Goal: Task Accomplishment & Management: Complete application form

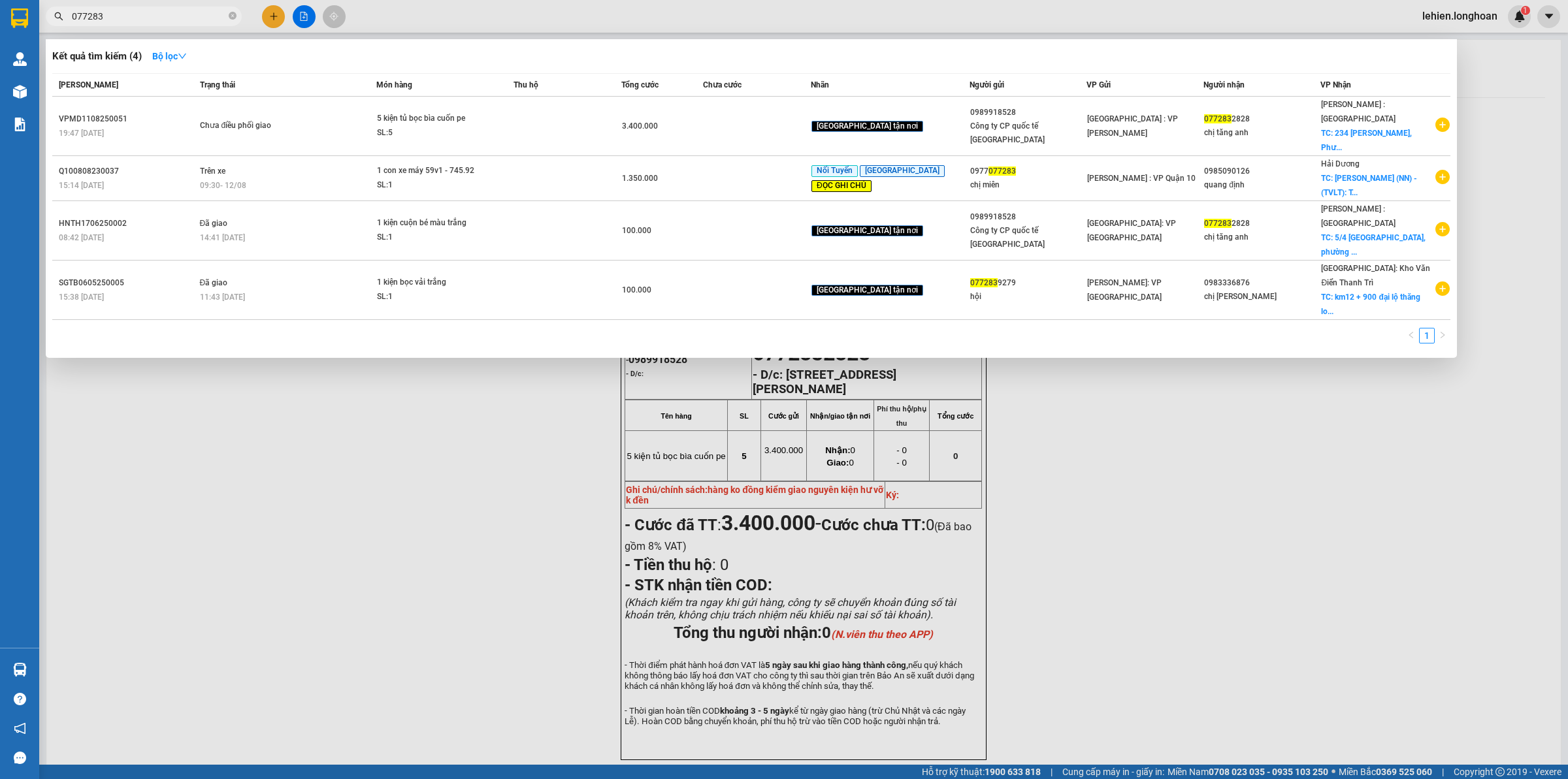
click at [234, 24] on span "077283" at bounding box center [143, 16] width 196 height 19
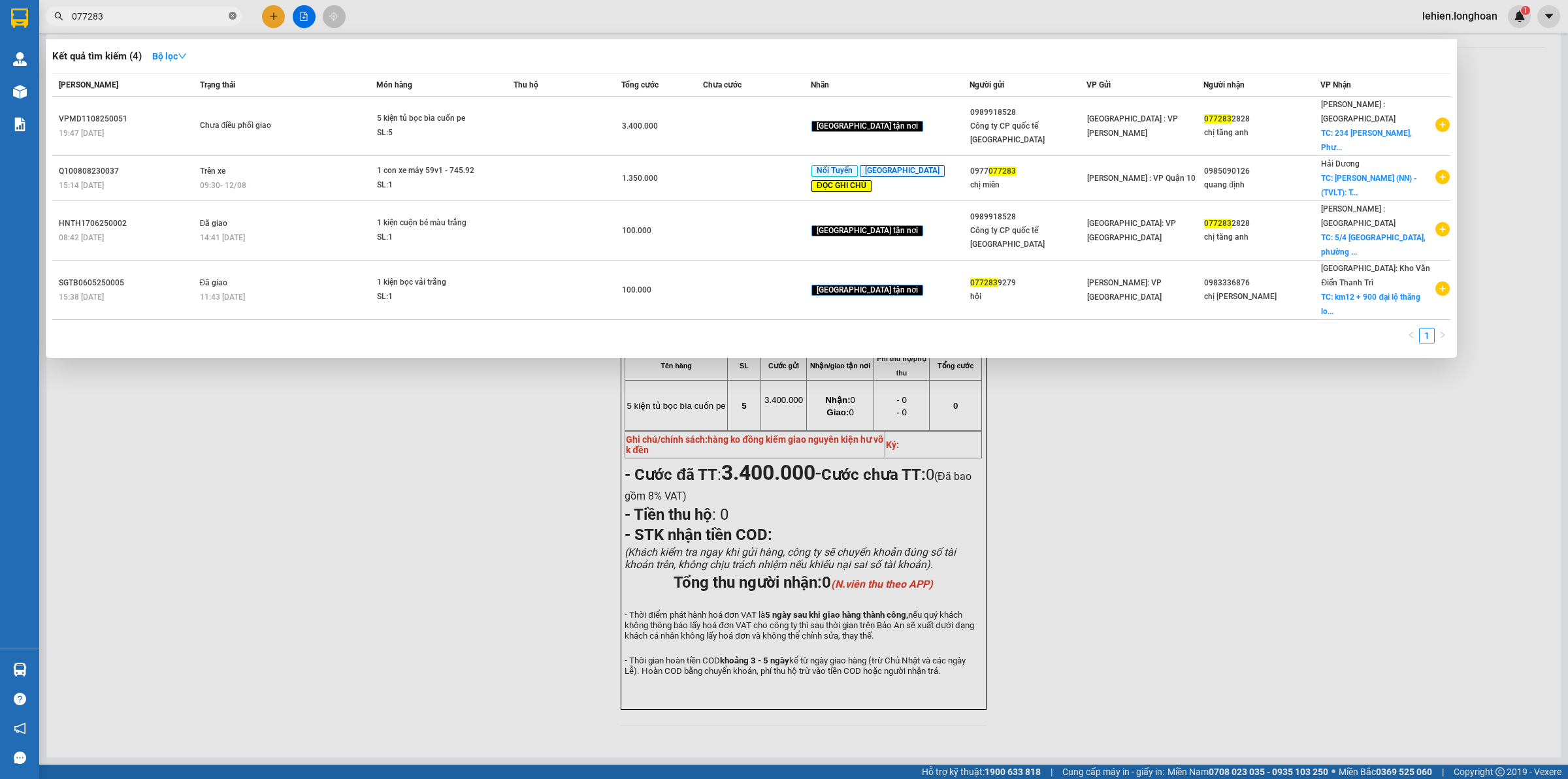
click at [232, 15] on icon "close-circle" at bounding box center [232, 15] width 8 height 8
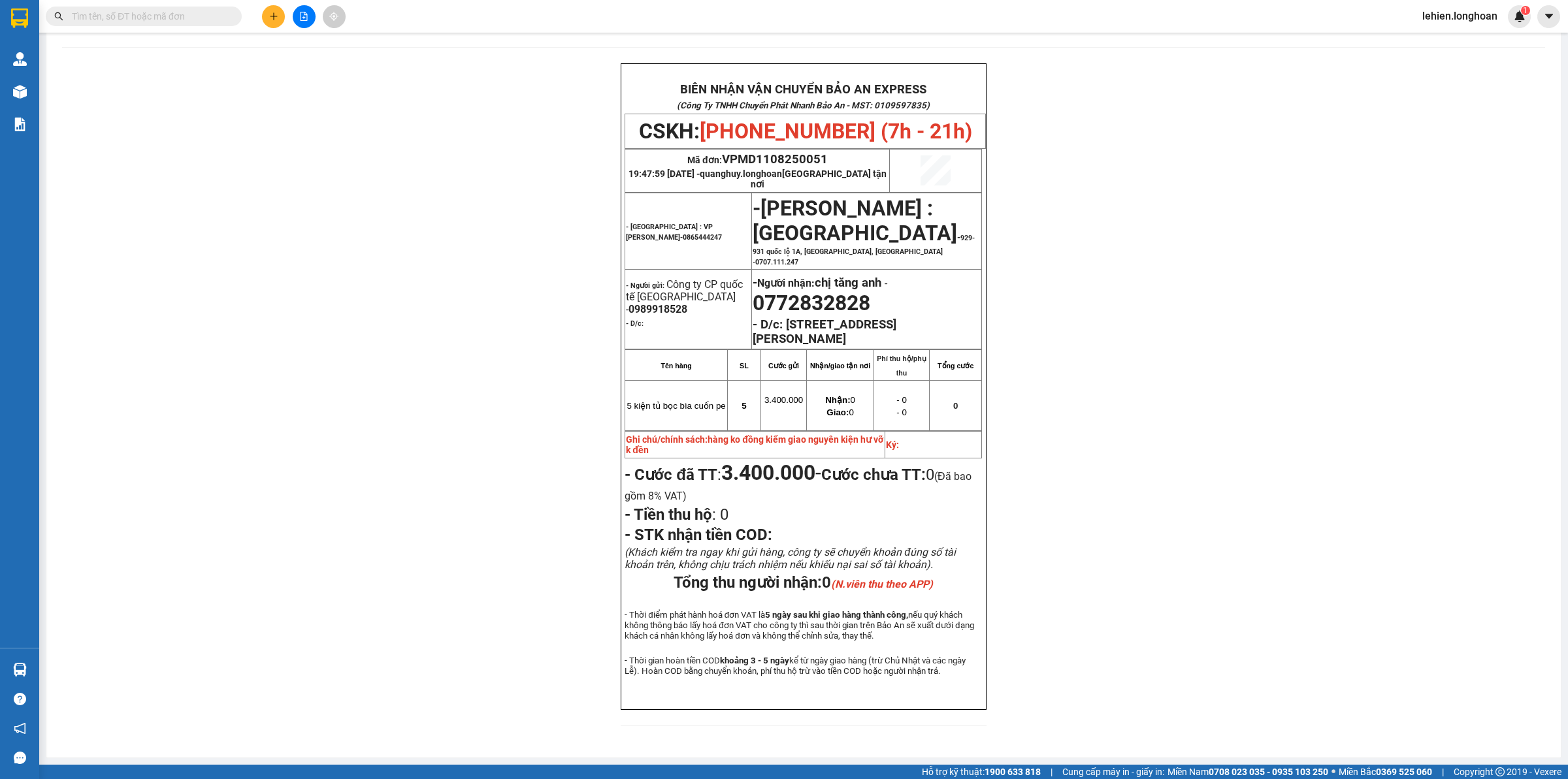
paste input "0979014385"
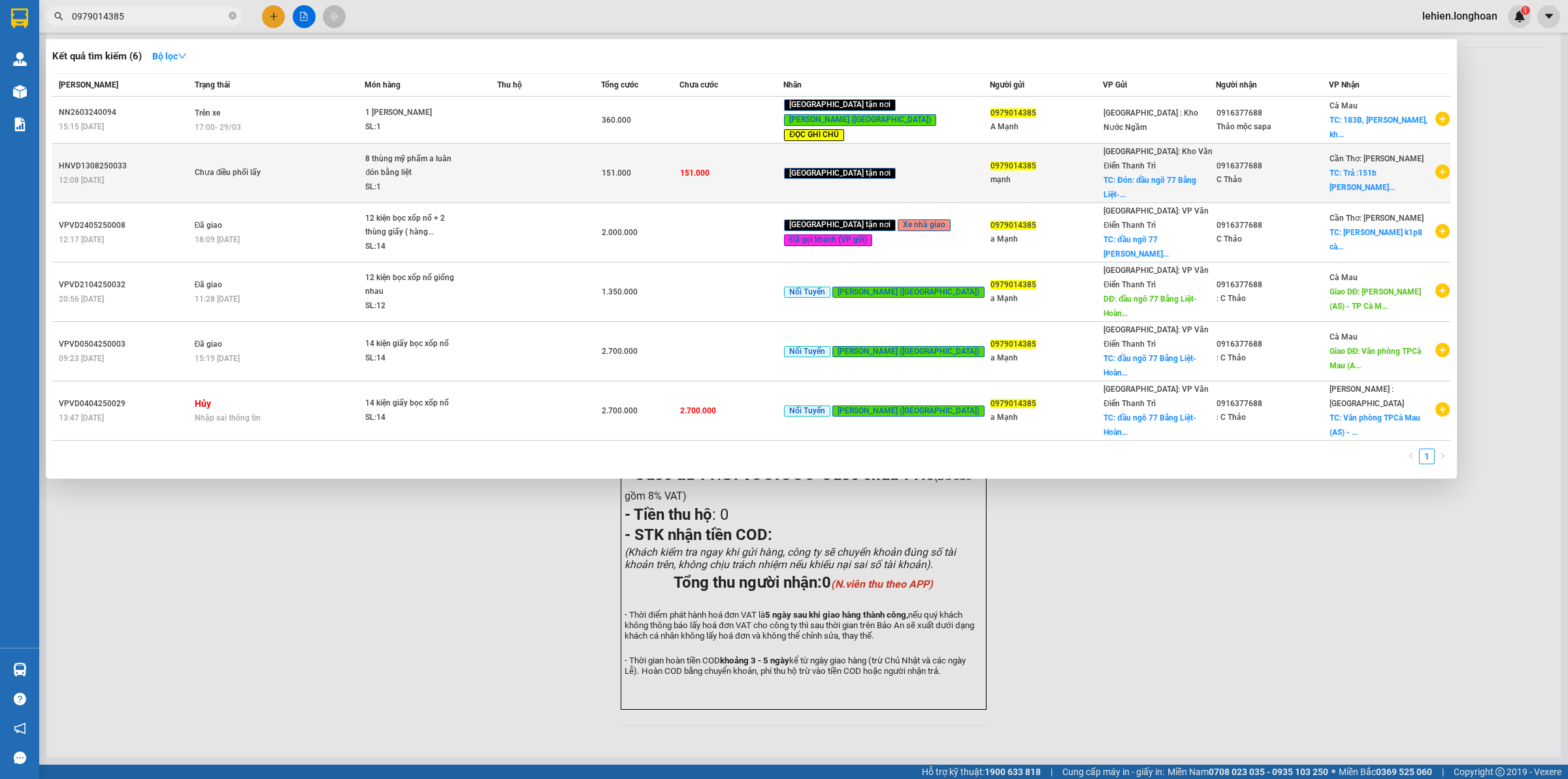
type input "0979014385"
click at [326, 166] on span "Chưa điều phối lấy" at bounding box center [279, 173] width 170 height 14
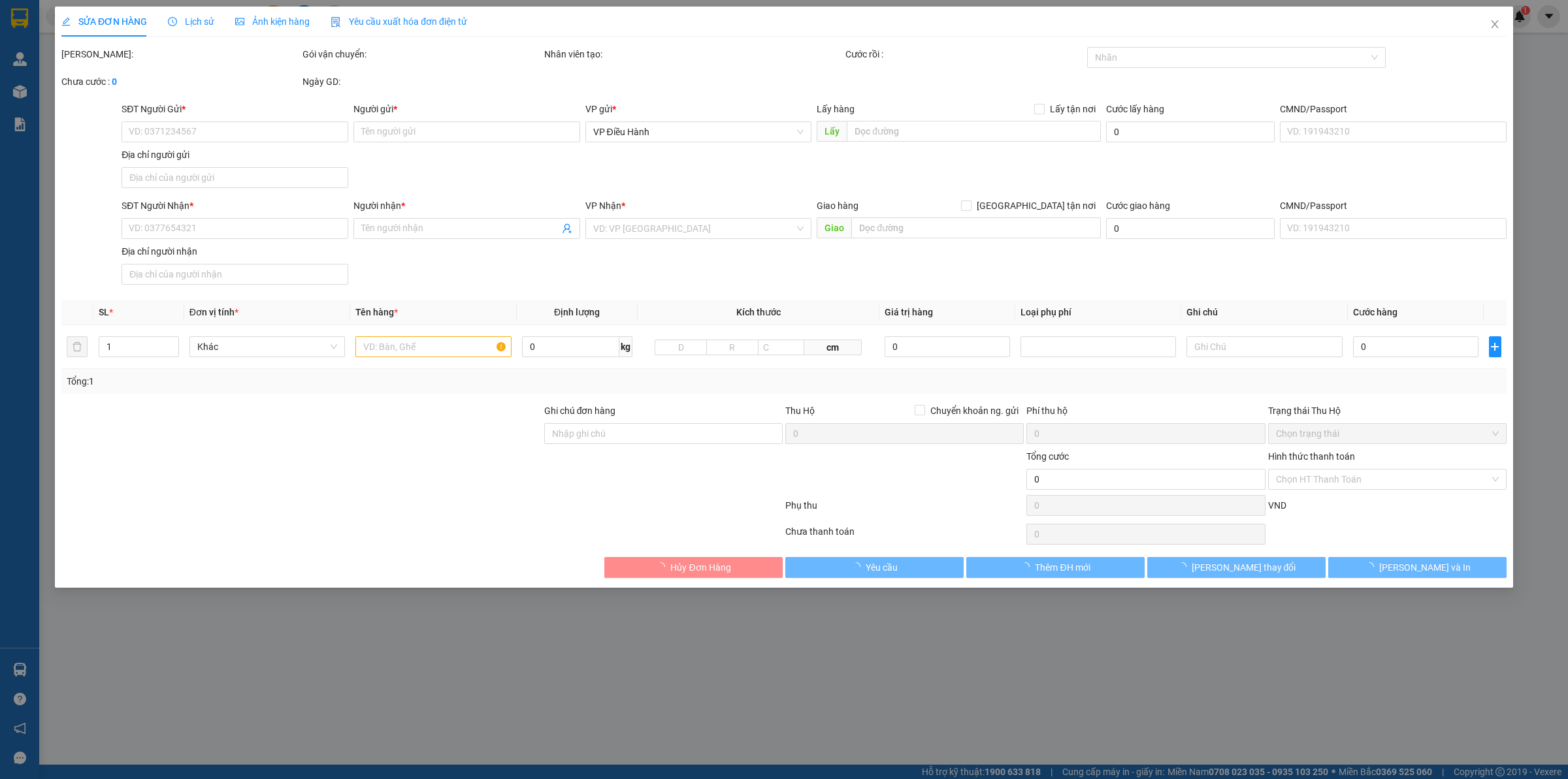
type input "0979014385"
type input "mạnh"
checkbox input "true"
type input "Đón: đầu ngõ 77 Bằng Liệt- [PERSON_NAME]"
type input "0916377688"
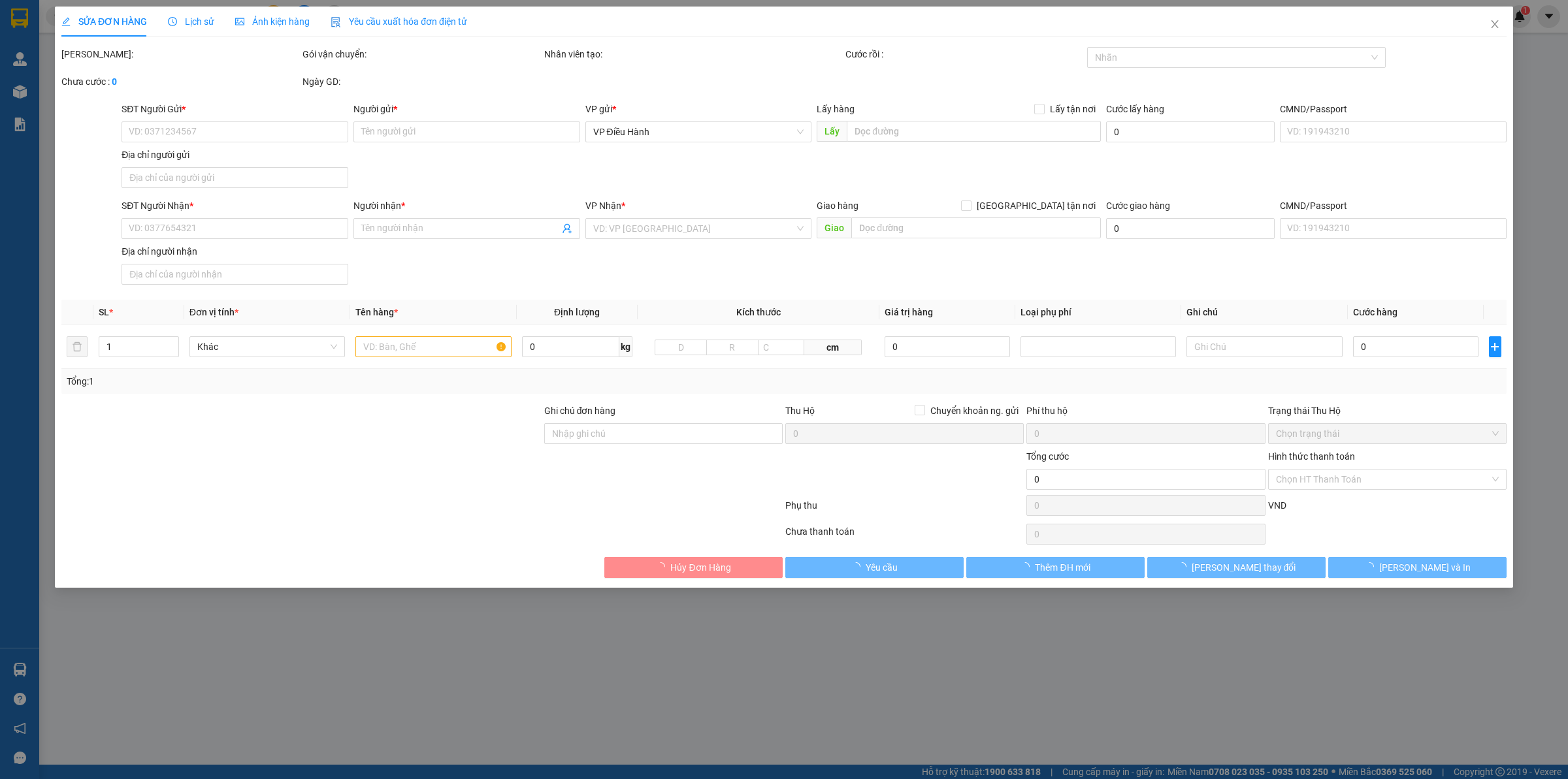
type input "C Thảo"
checkbox input "true"
type input "Trả :[STREET_ADDRESS][PERSON_NAME]"
type input "[PERSON_NAME] : Người nhận trả 320k , còn lại người gửi trả"
type input "151.000"
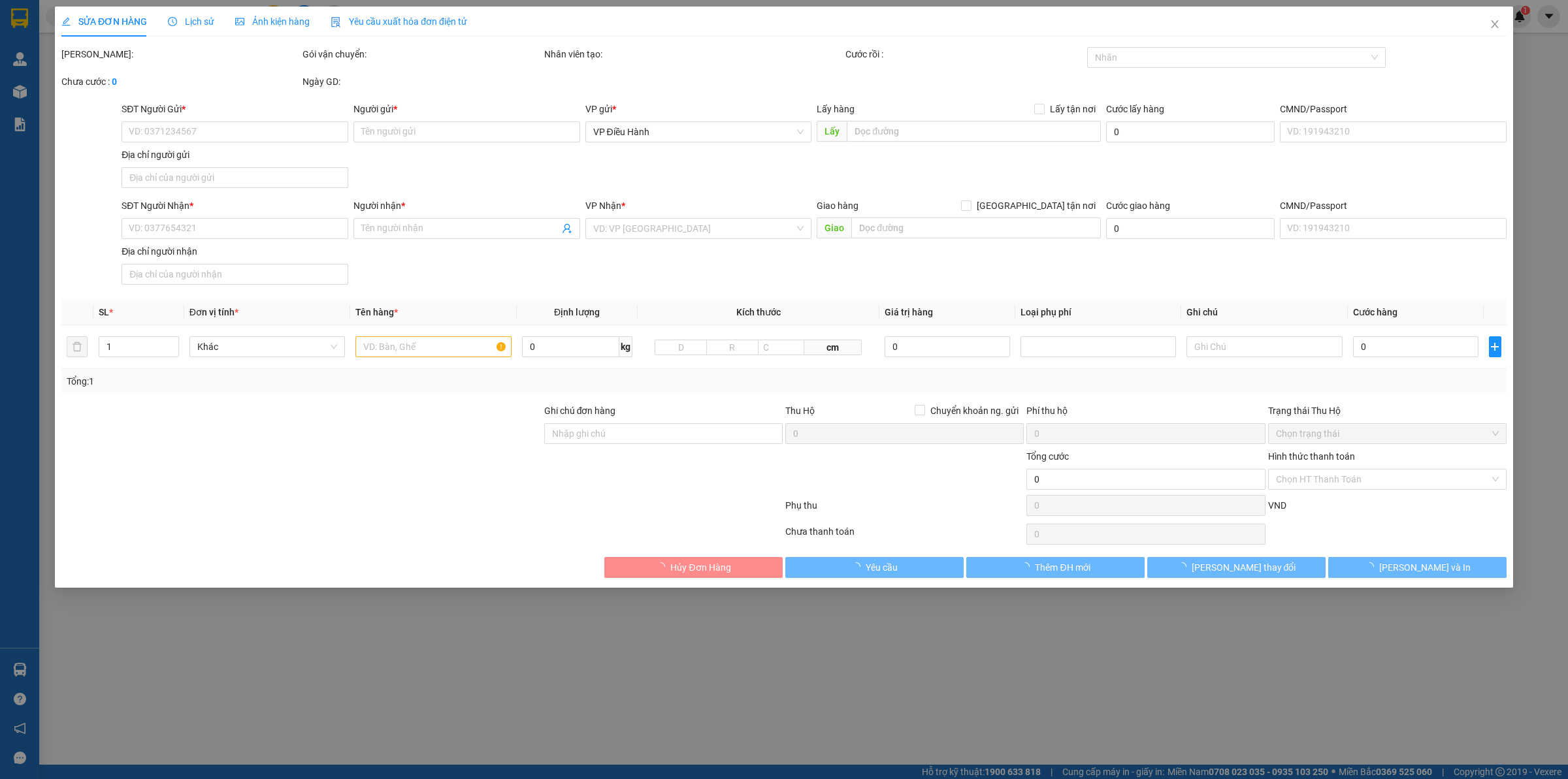
type input "151.000"
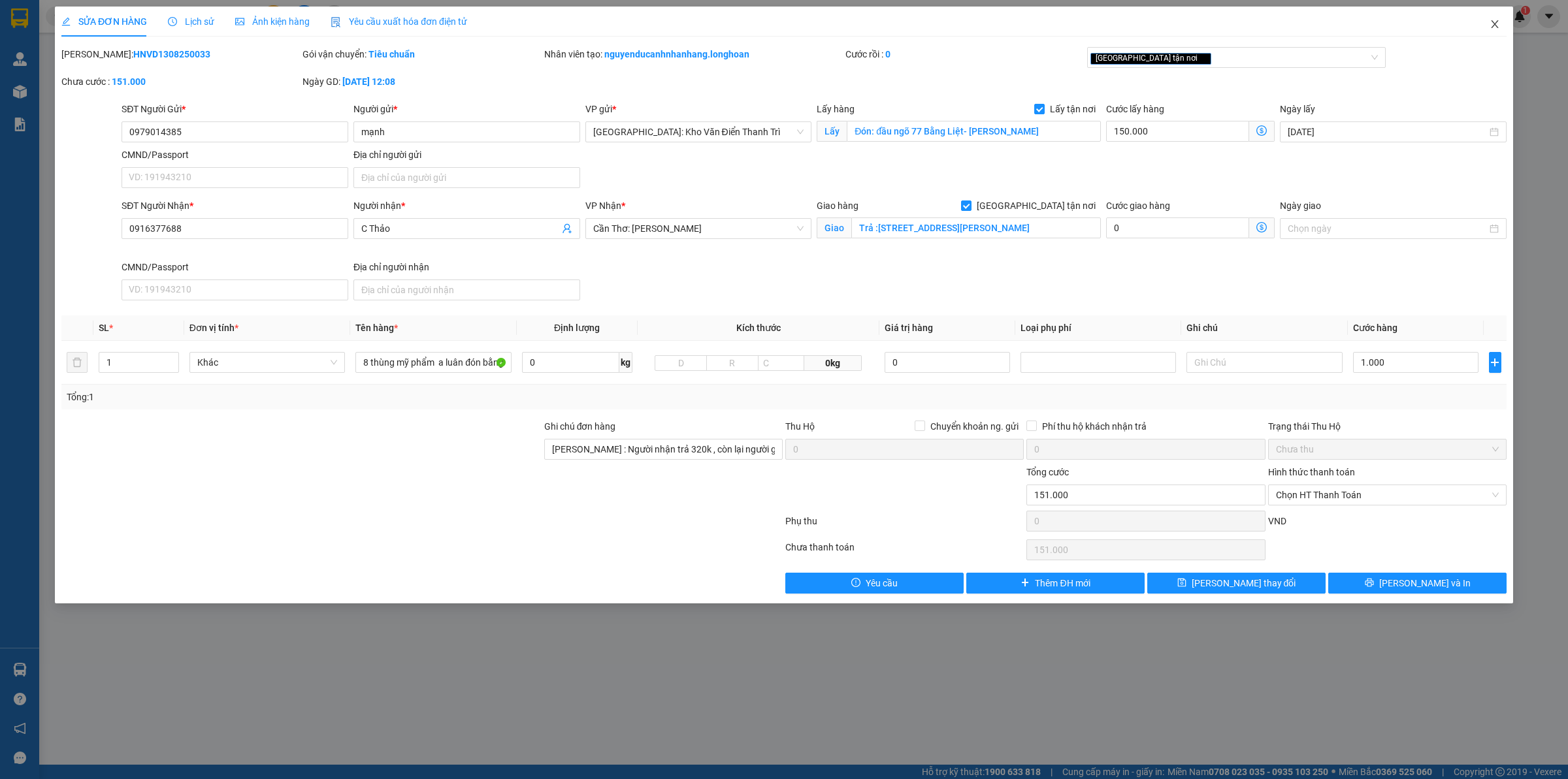
click at [1505, 18] on span "Close" at bounding box center [1495, 25] width 37 height 37
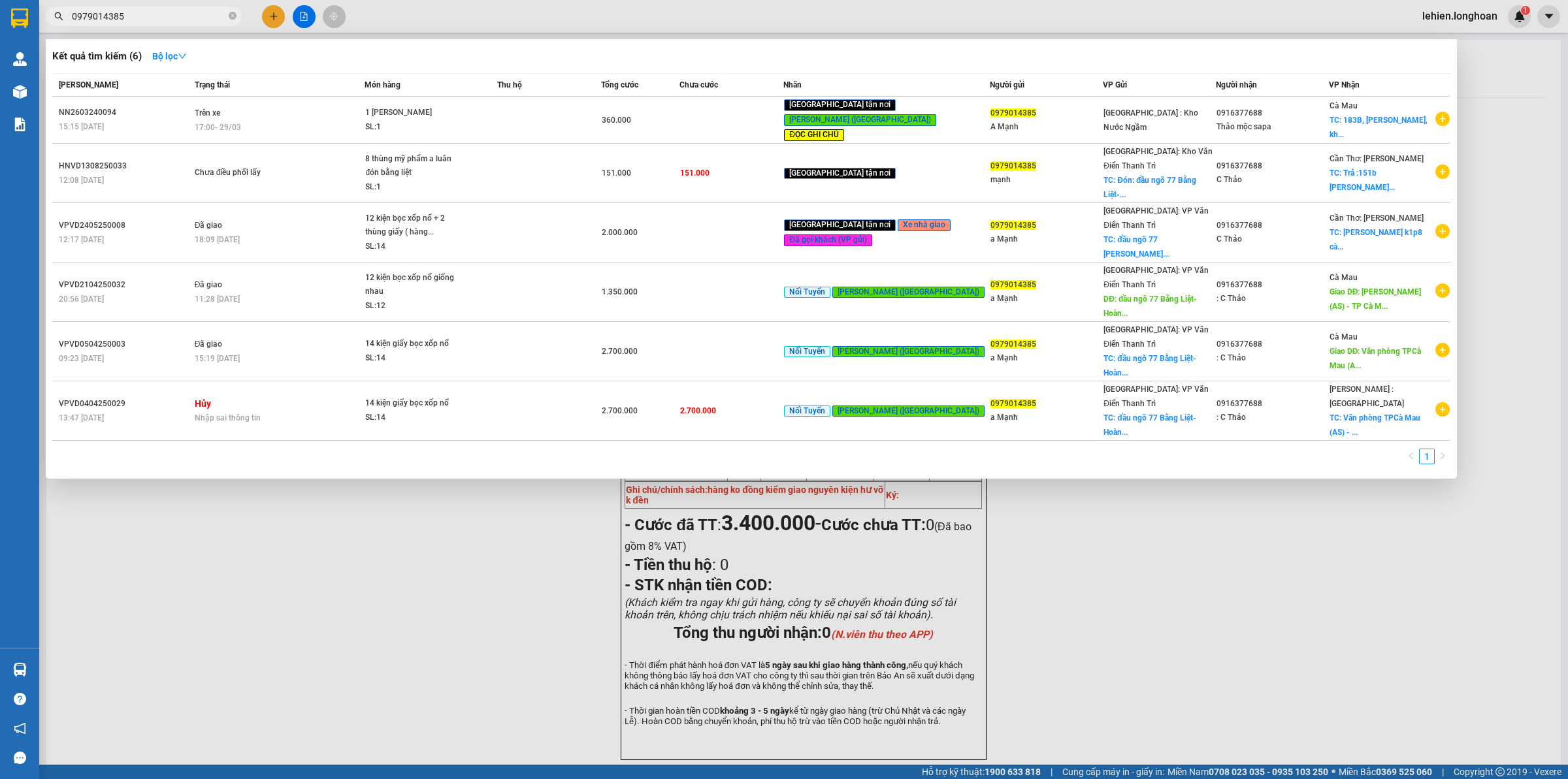
click at [149, 11] on input "0979014385" at bounding box center [149, 16] width 154 height 14
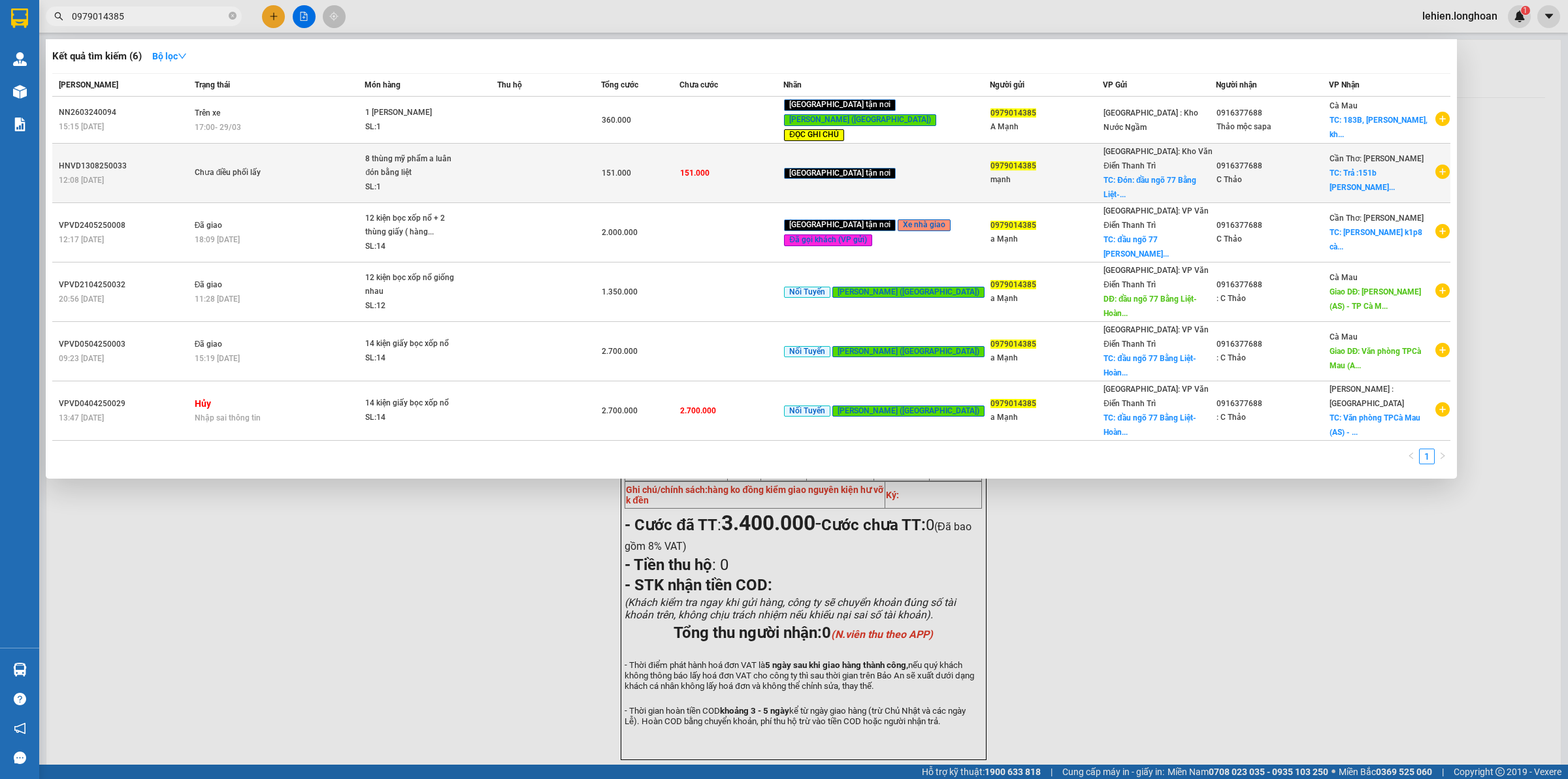
click at [317, 146] on td "Chưa điều phối lấy" at bounding box center [279, 173] width 174 height 60
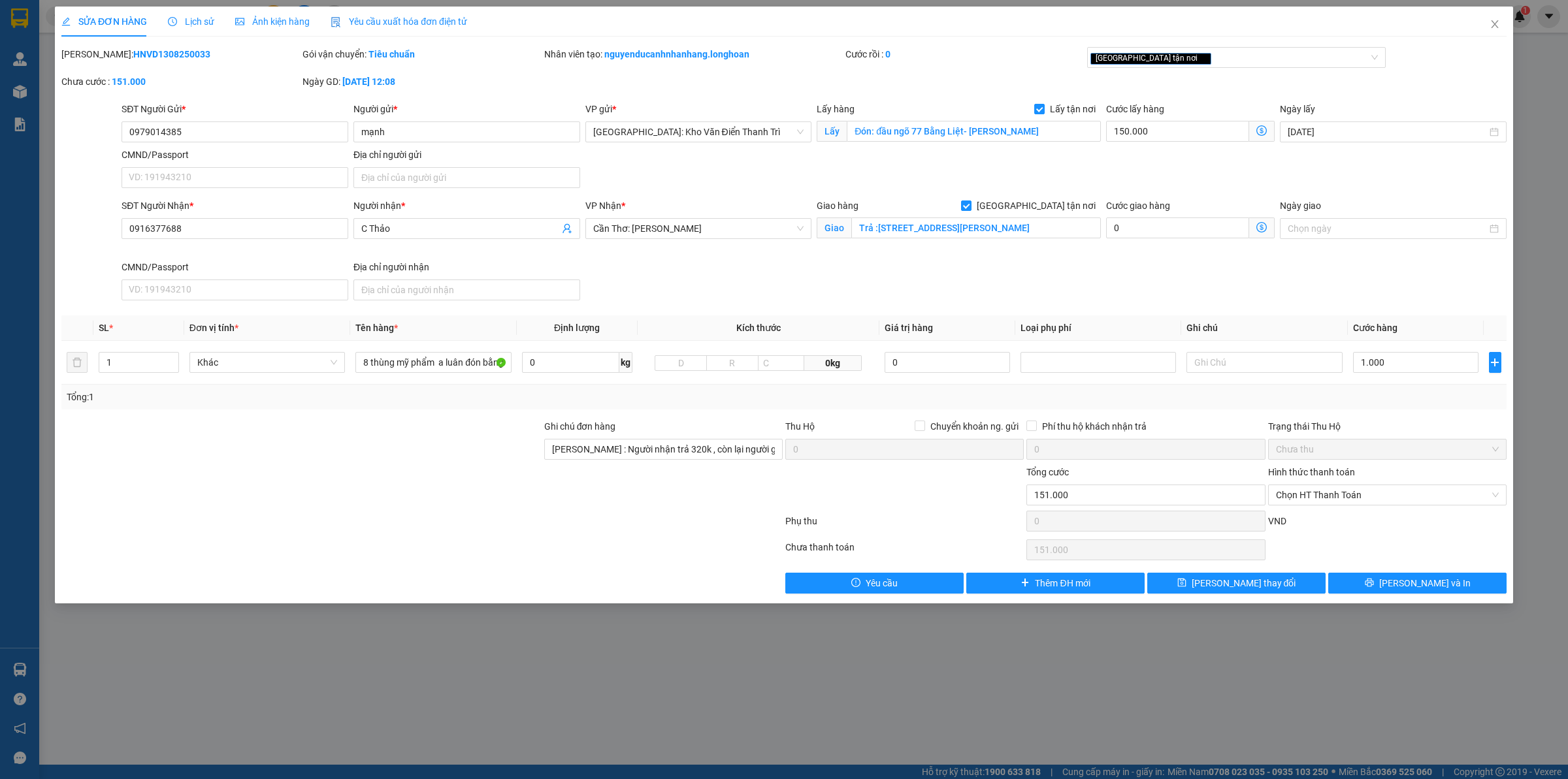
click at [196, 13] on div "Lịch sử" at bounding box center [191, 21] width 47 height 30
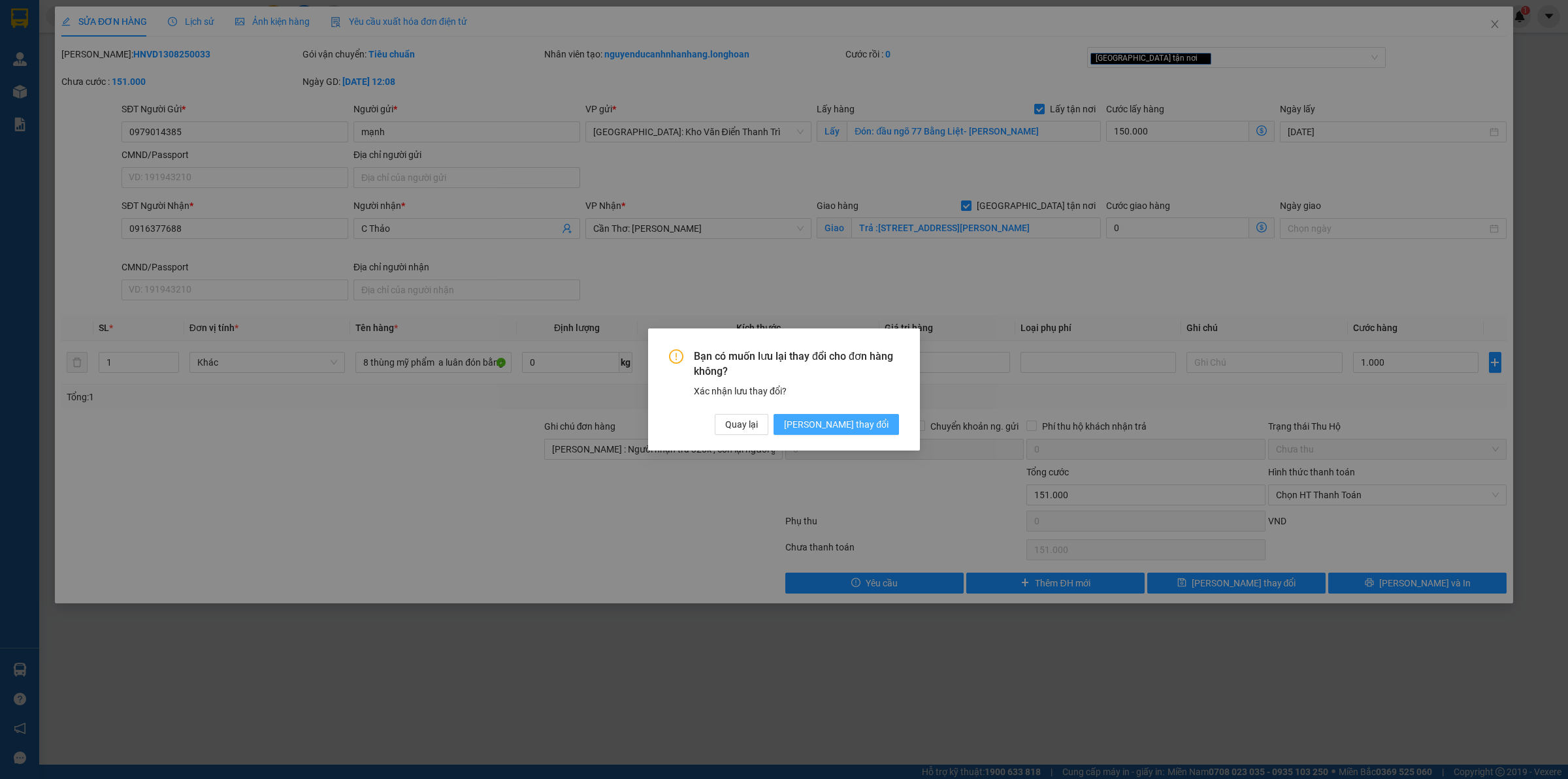
click at [877, 422] on span "[PERSON_NAME] thay đổi" at bounding box center [835, 425] width 105 height 14
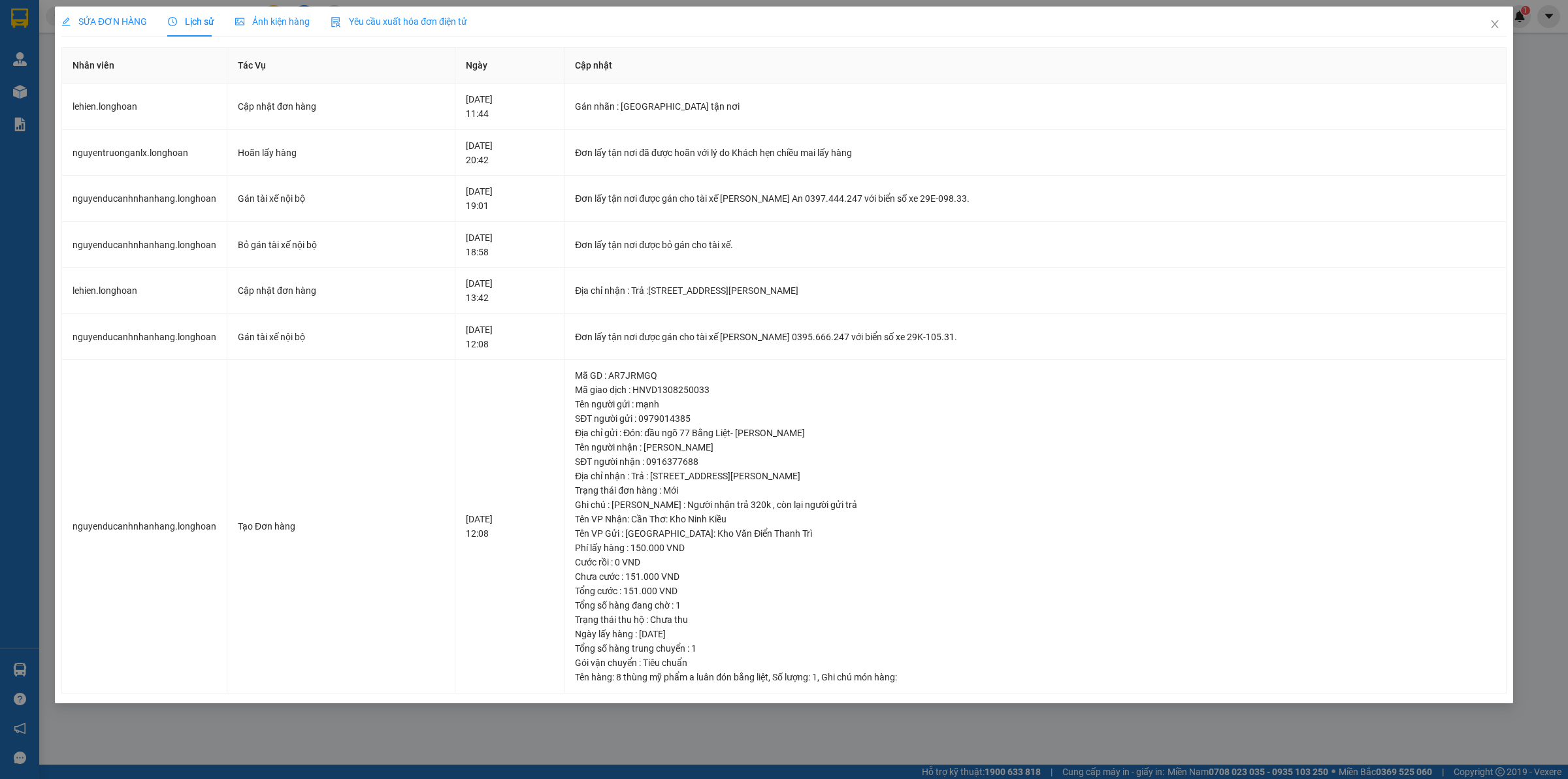
click at [91, 13] on div "SỬA ĐƠN HÀNG" at bounding box center [104, 21] width 85 height 30
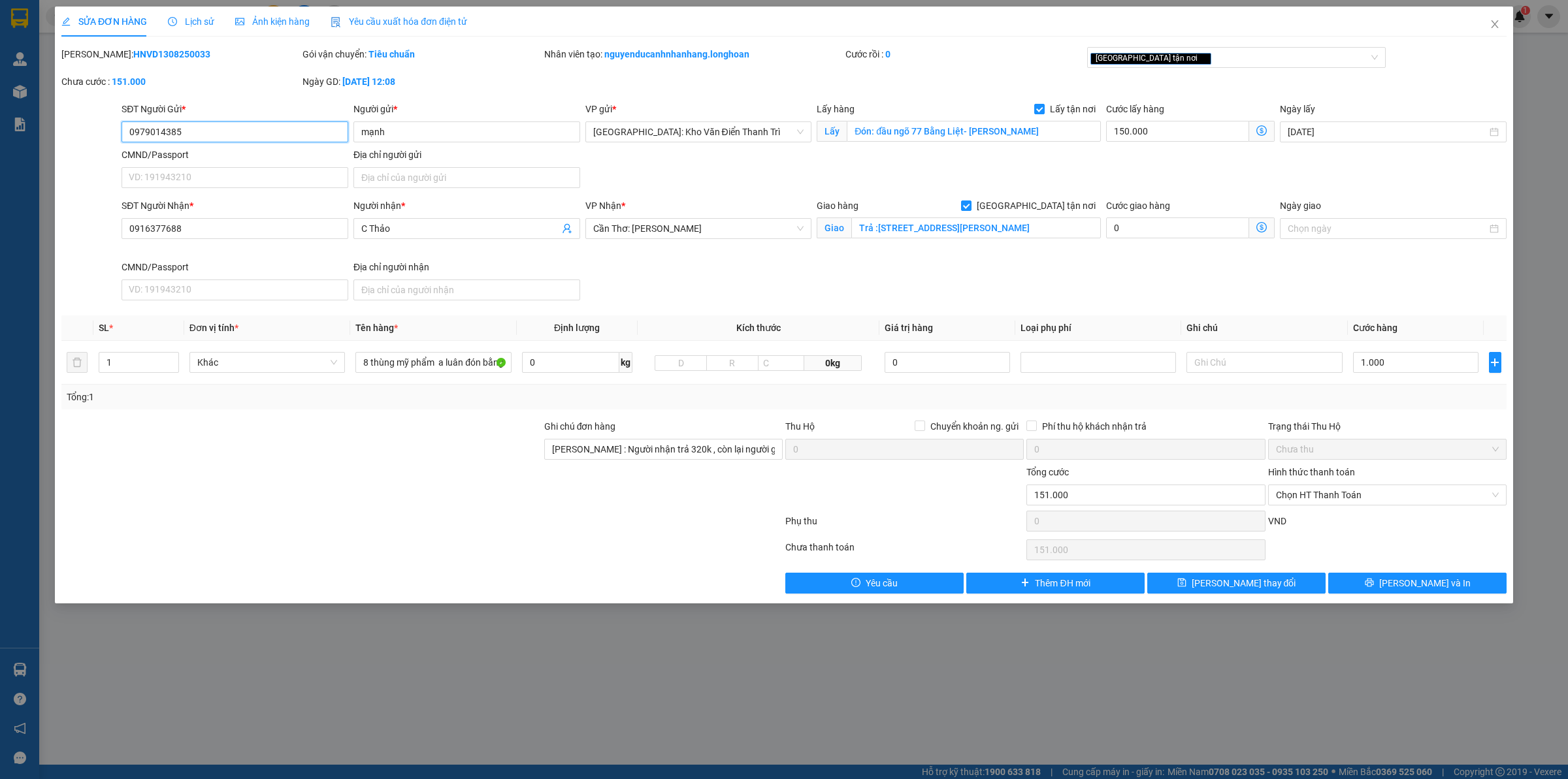
click at [309, 128] on input "0979014385" at bounding box center [235, 132] width 227 height 21
click at [1491, 29] on icon "close" at bounding box center [1495, 25] width 11 height 11
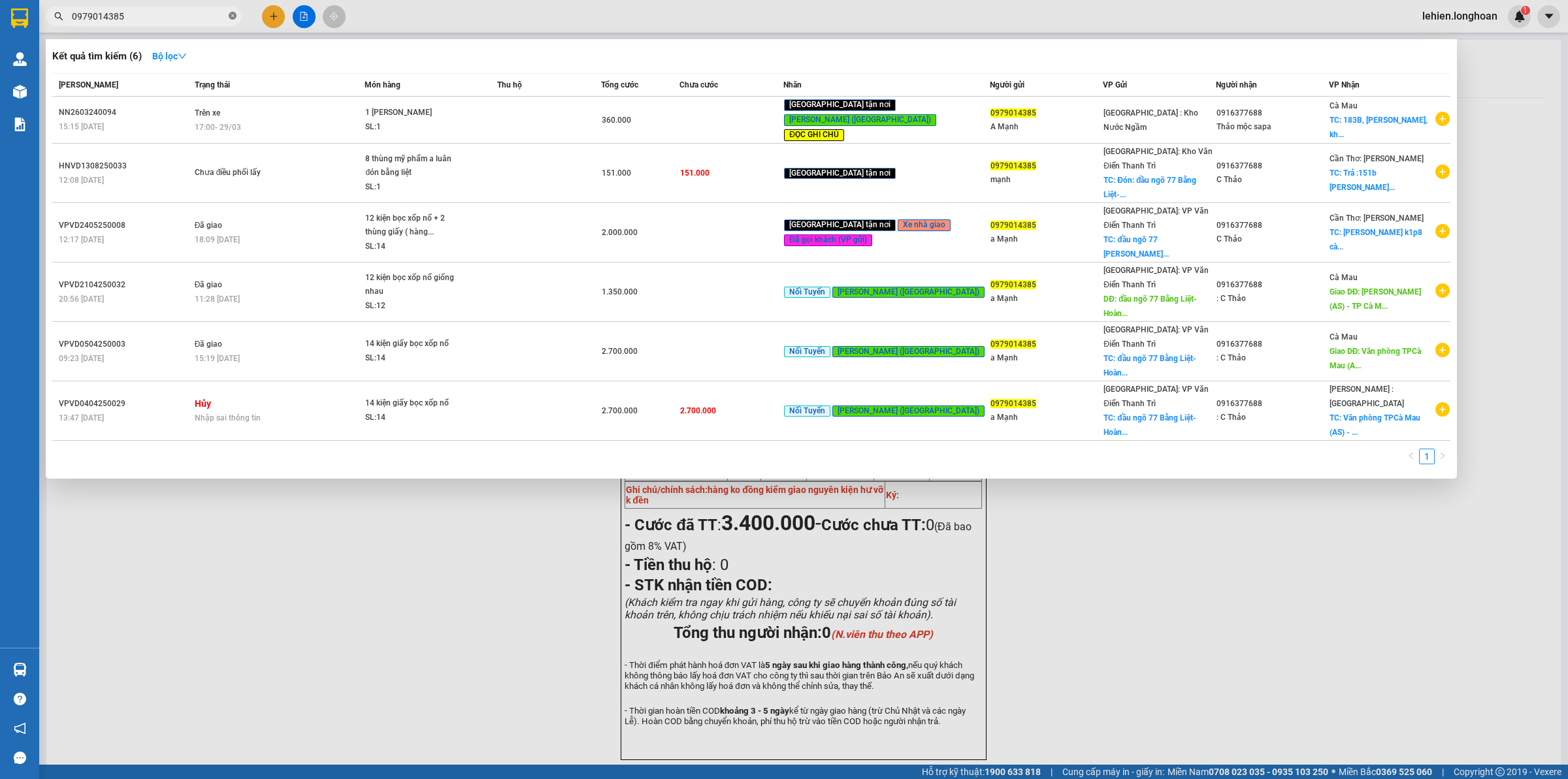
click at [230, 14] on icon "close-circle" at bounding box center [232, 15] width 8 height 8
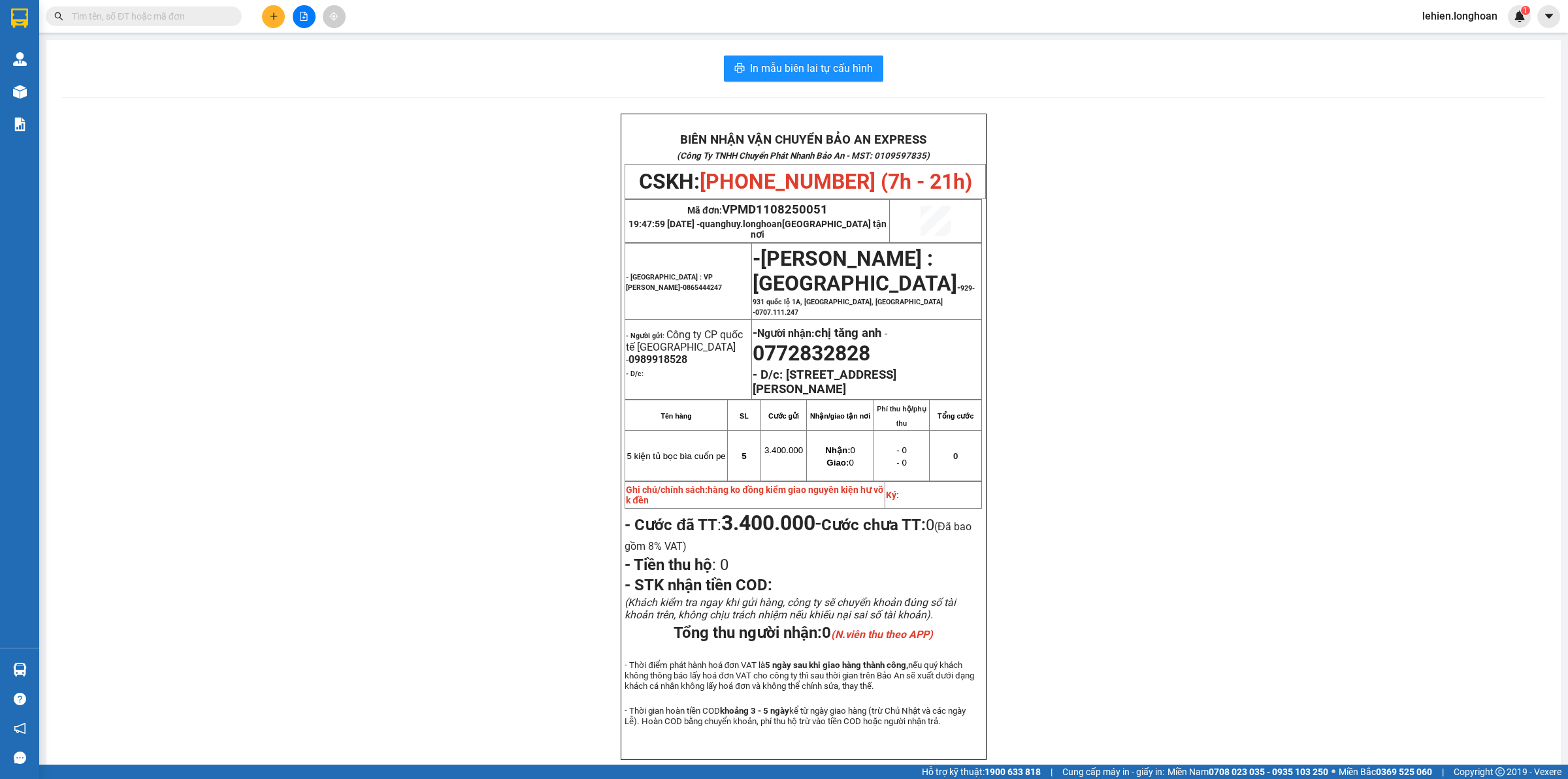
paste input "0988838847"
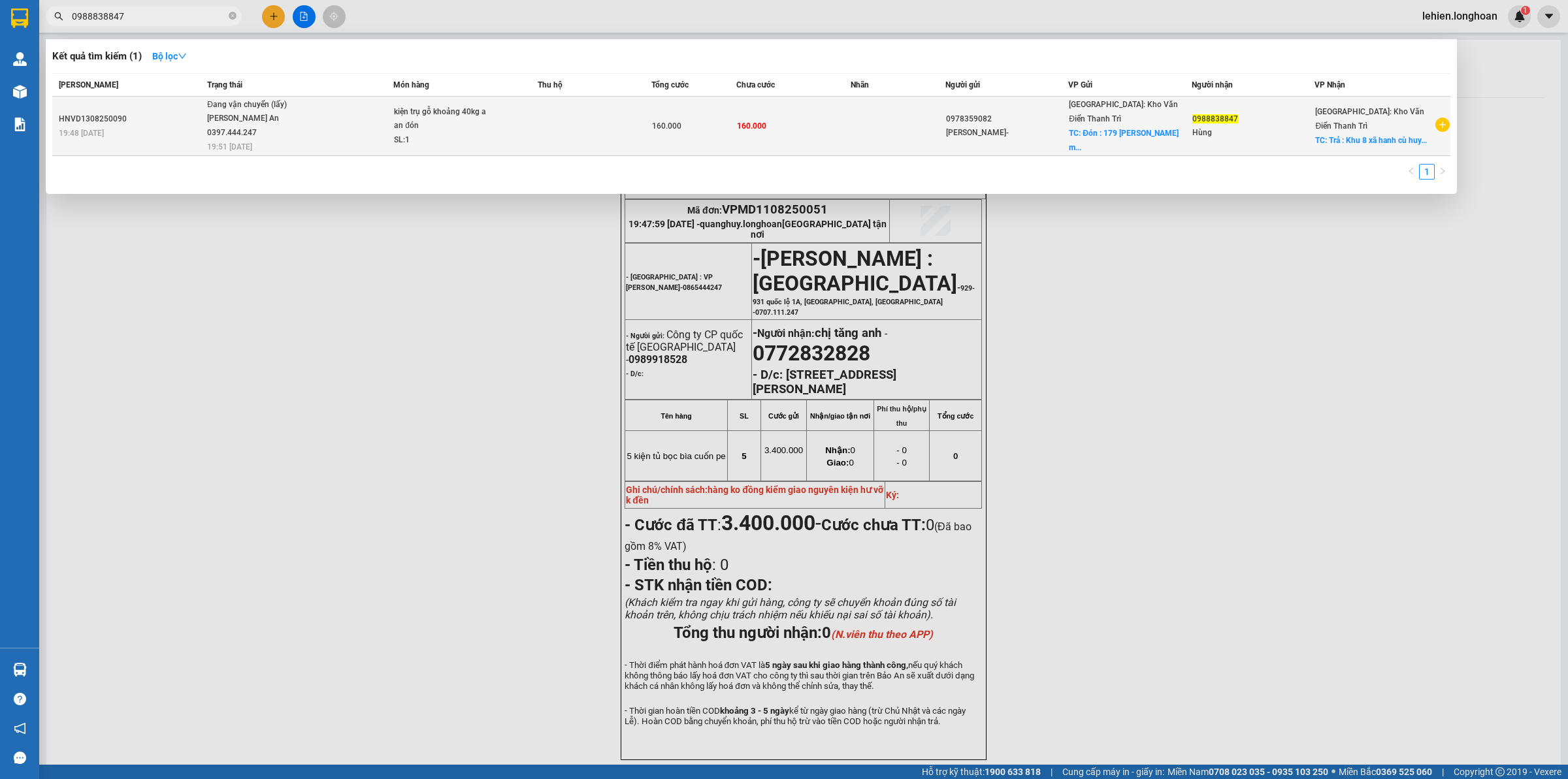
type input "0988838847"
click at [295, 120] on div "[PERSON_NAME] An 0397.444.247" at bounding box center [255, 126] width 98 height 28
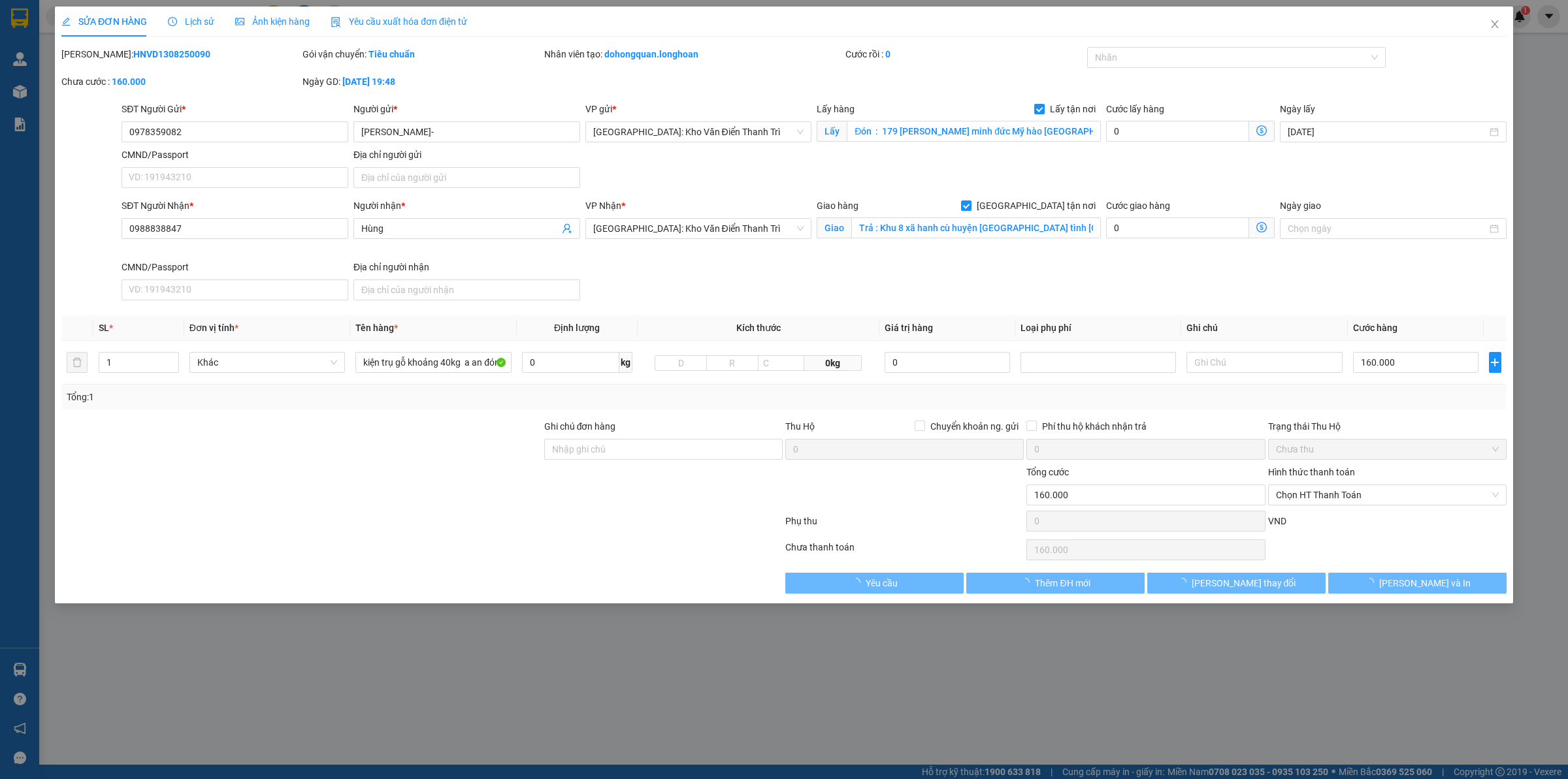
type input "0978359082"
type input "[PERSON_NAME]-"
checkbox input "true"
type input "Đón : 179 [PERSON_NAME] minh đức Mỹ hào [GEOGRAPHIC_DATA]"
type input "0988838847"
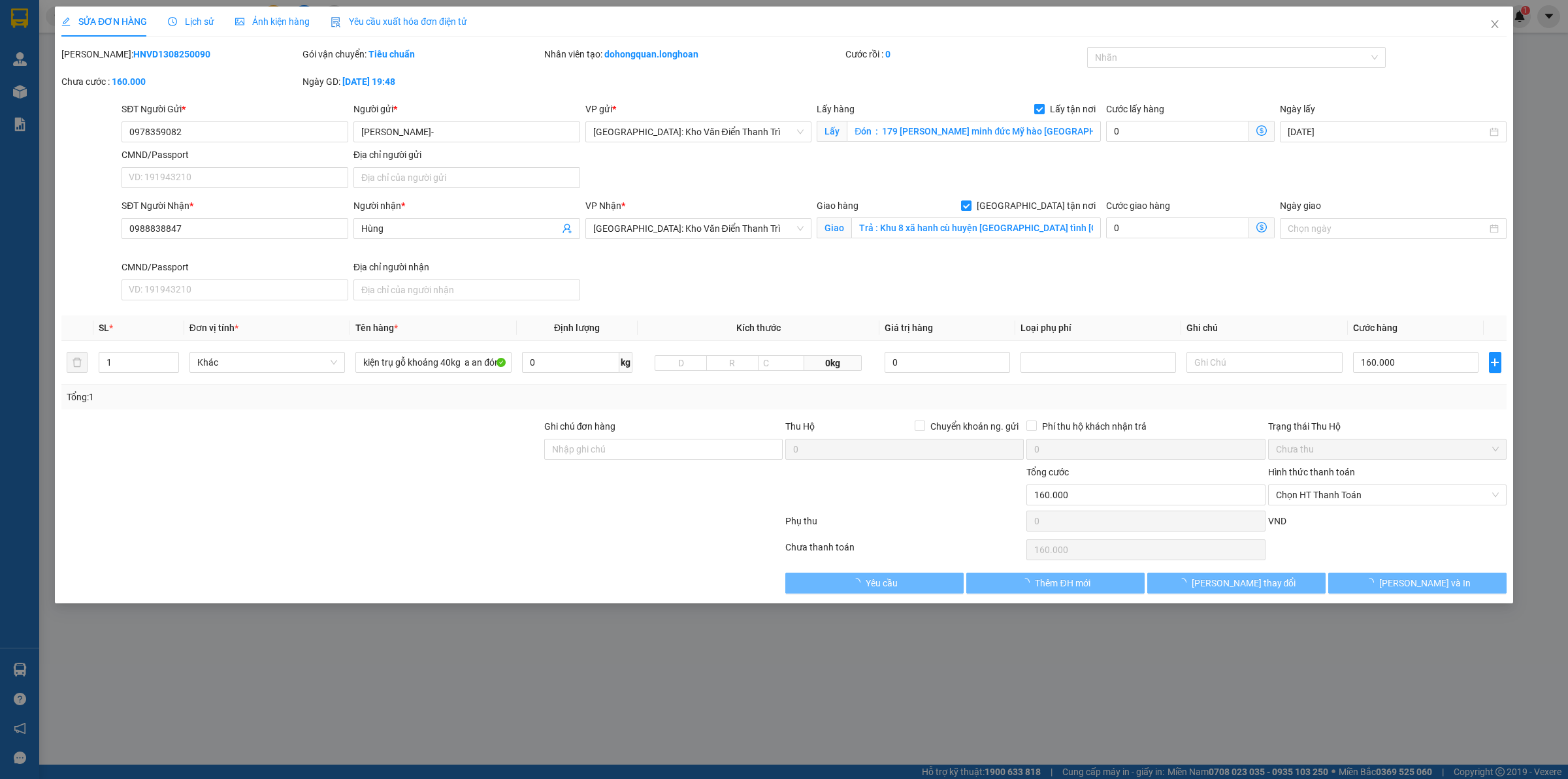
type input "Hùng"
checkbox input "true"
type input "Trả : Khu 8 xã hanh cù huyện [GEOGRAPHIC_DATA] tình [GEOGRAPHIC_DATA]"
type input "160.000"
